Goal: Task Accomplishment & Management: Manage account settings

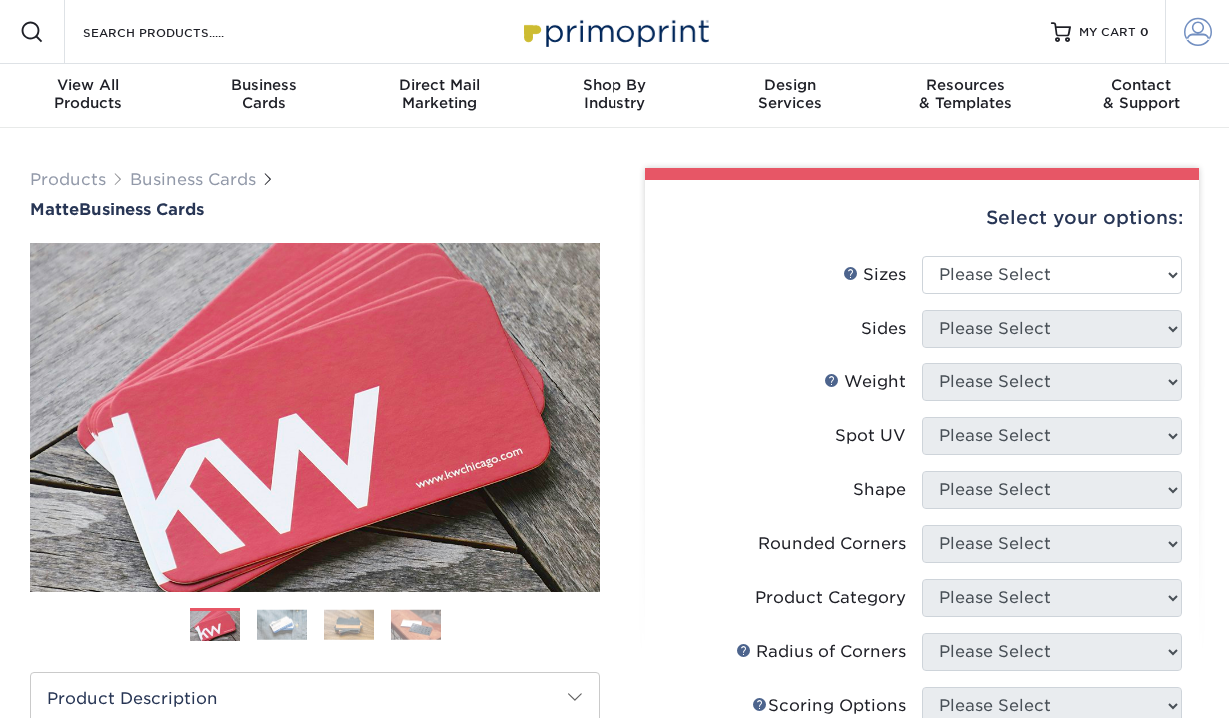
click at [1189, 11] on link "Account" at bounding box center [1197, 32] width 64 height 64
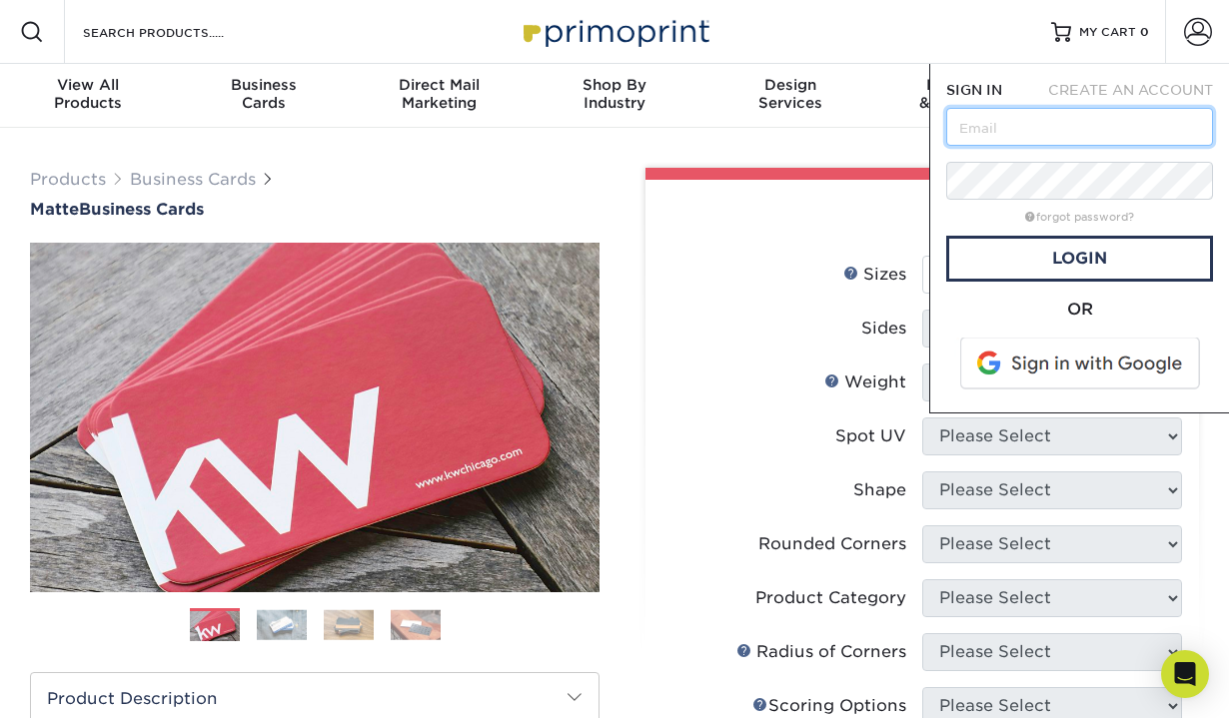
click at [1053, 132] on input "text" at bounding box center [1079, 127] width 267 height 38
click at [1111, 132] on input "text" at bounding box center [1079, 127] width 267 height 38
type input "HRUSA@mirmiles.com"
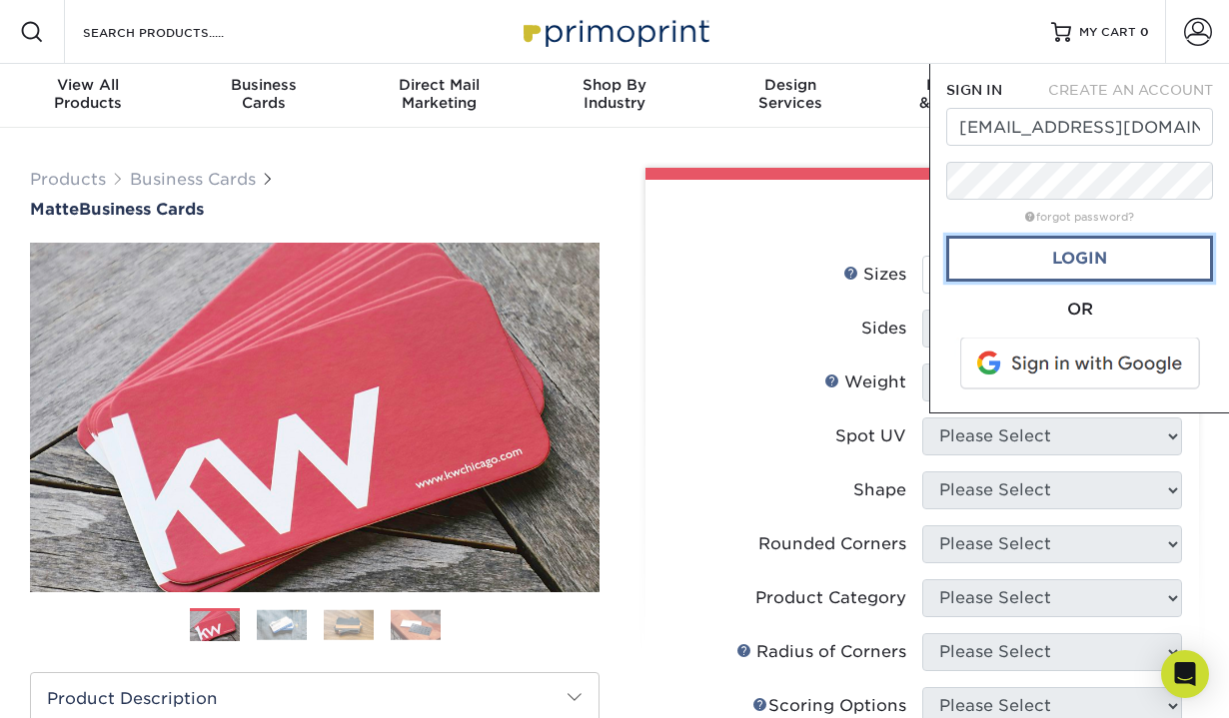
click at [977, 272] on link "Login" at bounding box center [1079, 259] width 267 height 46
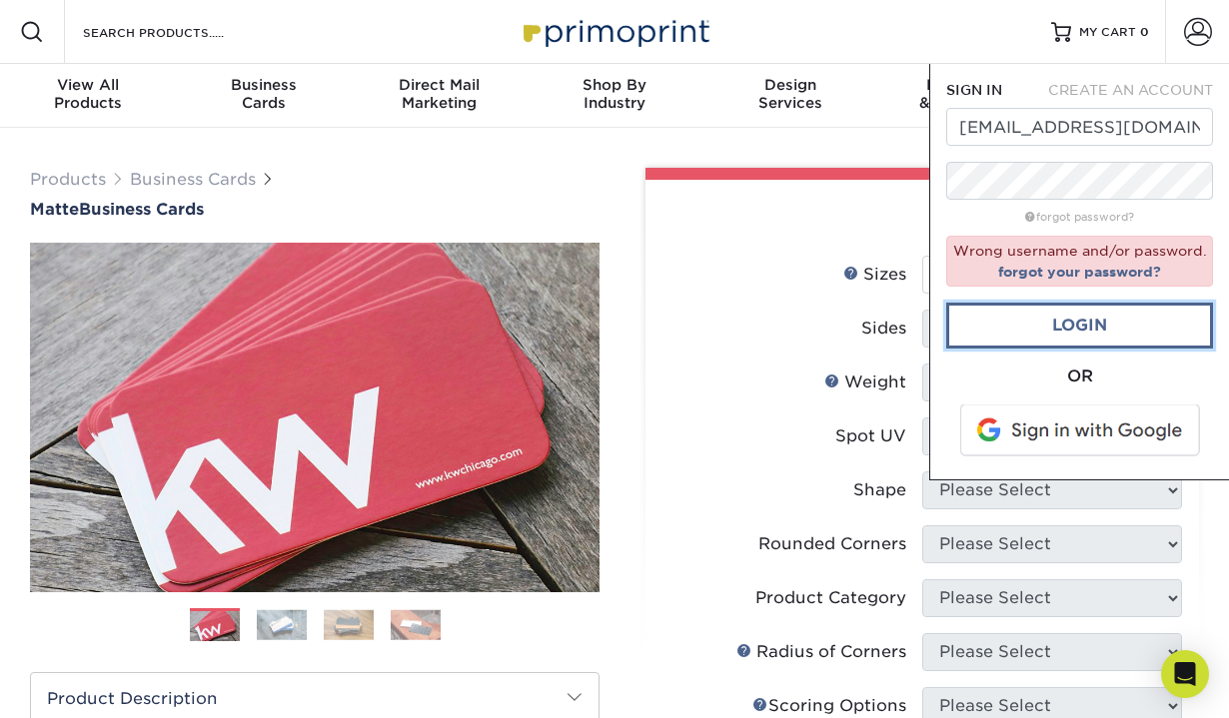
click at [1126, 337] on link "Login" at bounding box center [1079, 326] width 267 height 46
click at [1087, 277] on link "forgot your password?" at bounding box center [1079, 272] width 163 height 16
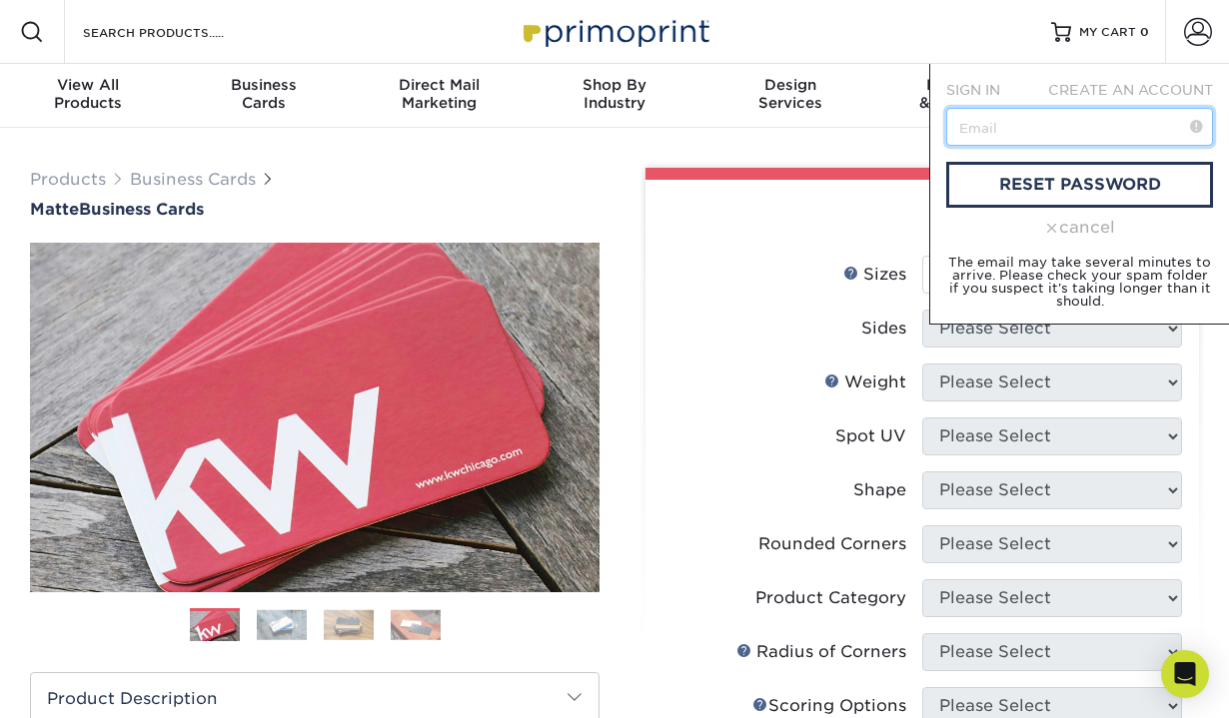
click at [1045, 142] on input "text" at bounding box center [1079, 127] width 267 height 38
type input "D"
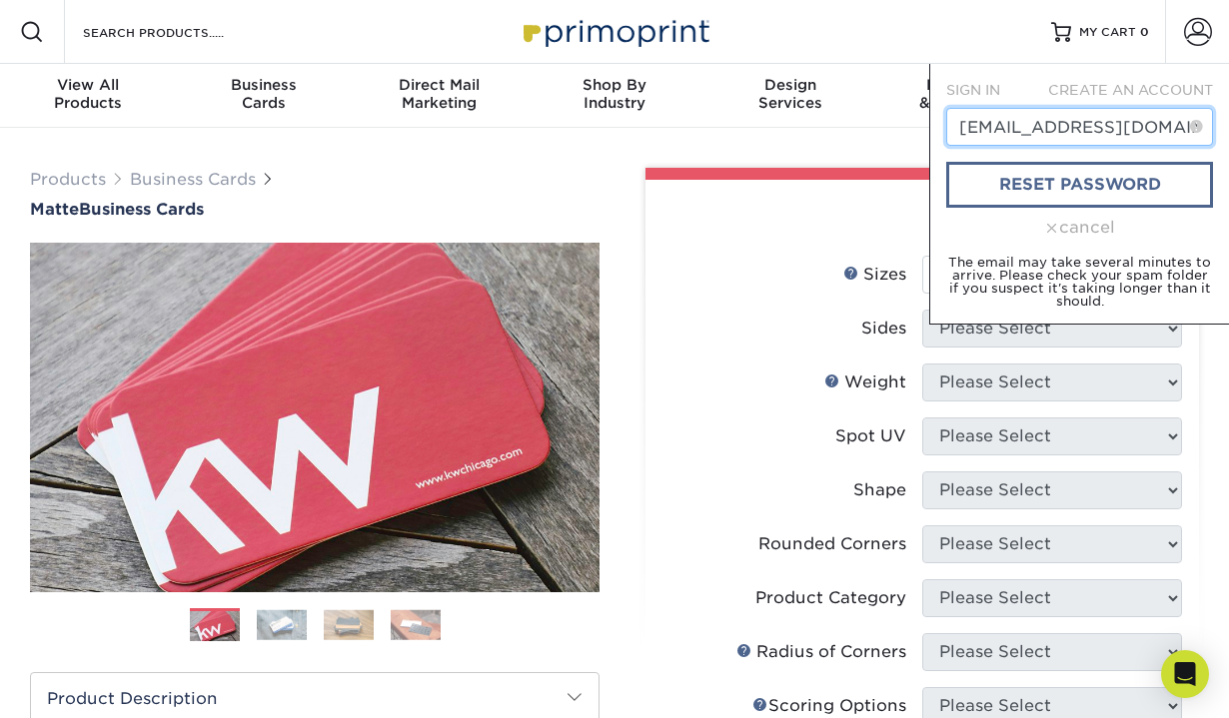
type input "hrusa@mirmiles.com"
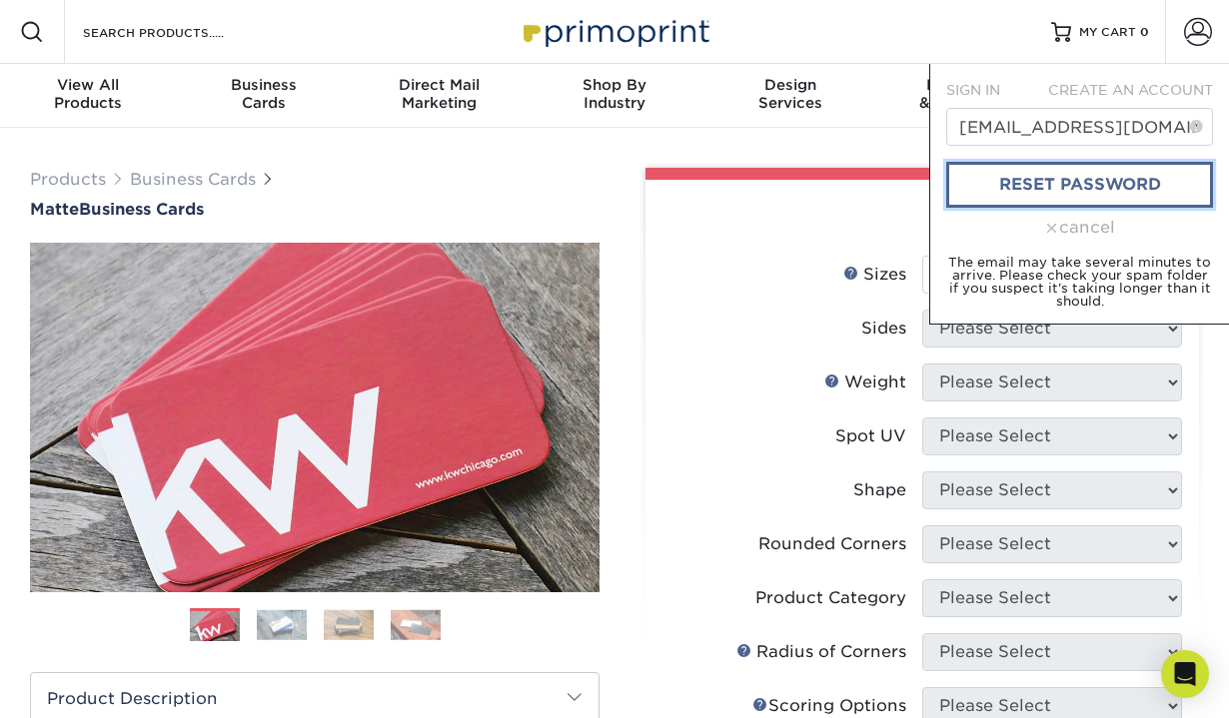
click at [1077, 199] on link "reset password" at bounding box center [1079, 185] width 267 height 46
